Goal: Ask a question

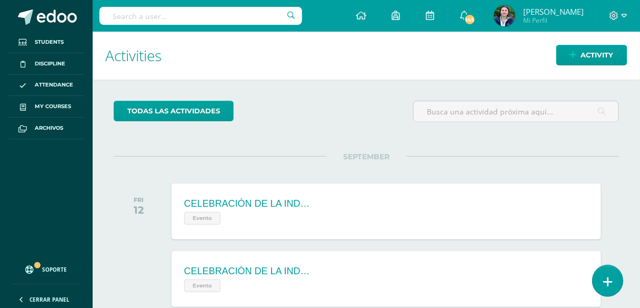
drag, startPoint x: 0, startPoint y: 0, endPoint x: 603, endPoint y: 283, distance: 666.0
click at [603, 283] on link at bounding box center [608, 280] width 30 height 31
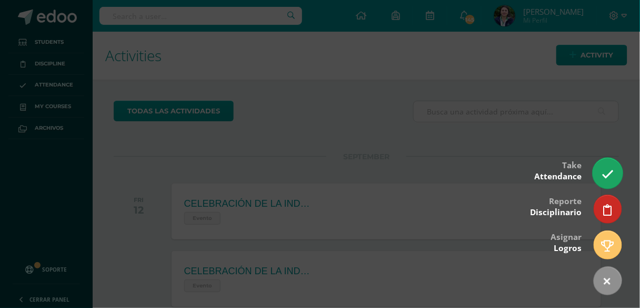
click at [607, 173] on icon at bounding box center [608, 174] width 12 height 12
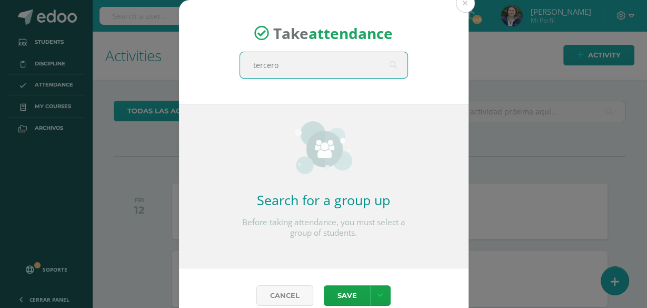
type input "tercero a"
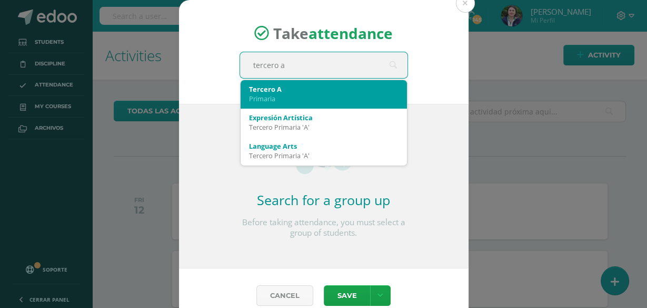
click at [314, 95] on div "Primaria" at bounding box center [324, 98] width 150 height 9
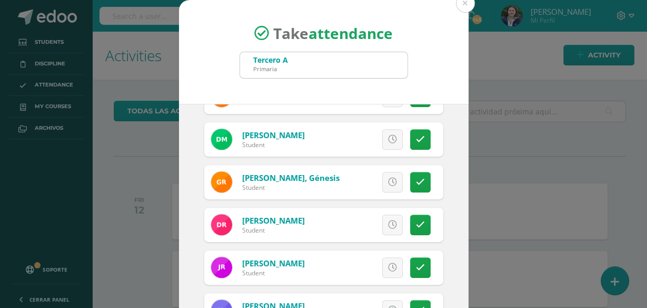
scroll to position [371, 0]
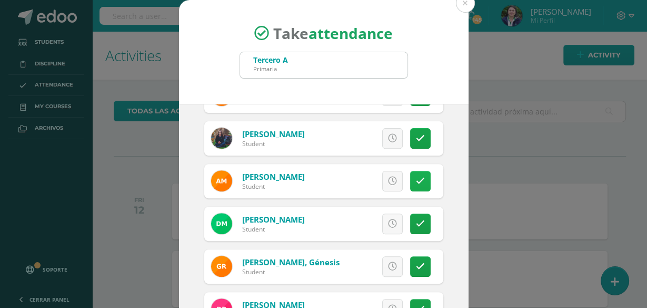
click at [415, 181] on link at bounding box center [420, 181] width 21 height 21
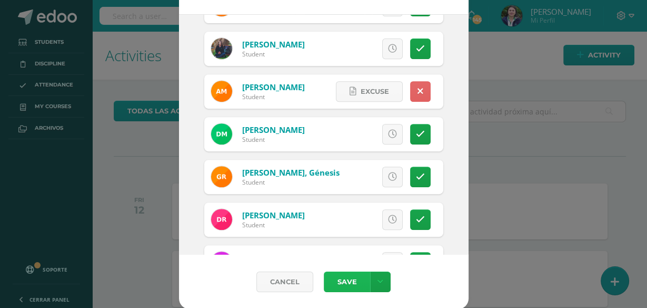
click at [340, 279] on button "Save" at bounding box center [347, 281] width 46 height 21
